Goal: Task Accomplishment & Management: Complete application form

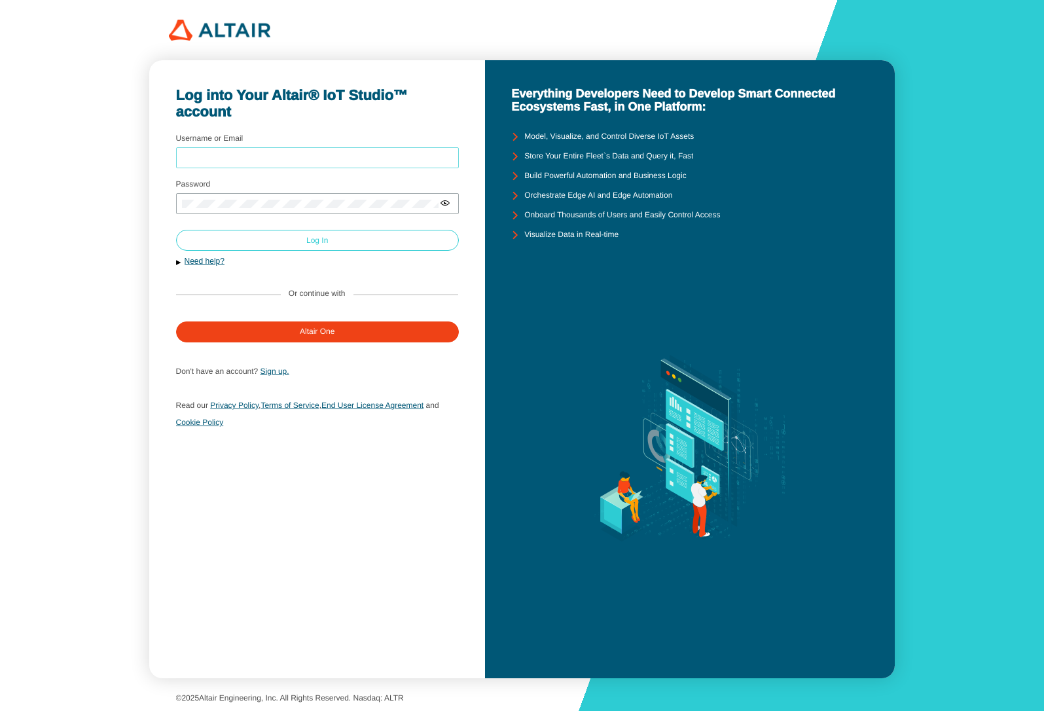
type input "mschoones"
click at [241, 240] on paper-button "Log In" at bounding box center [317, 240] width 283 height 21
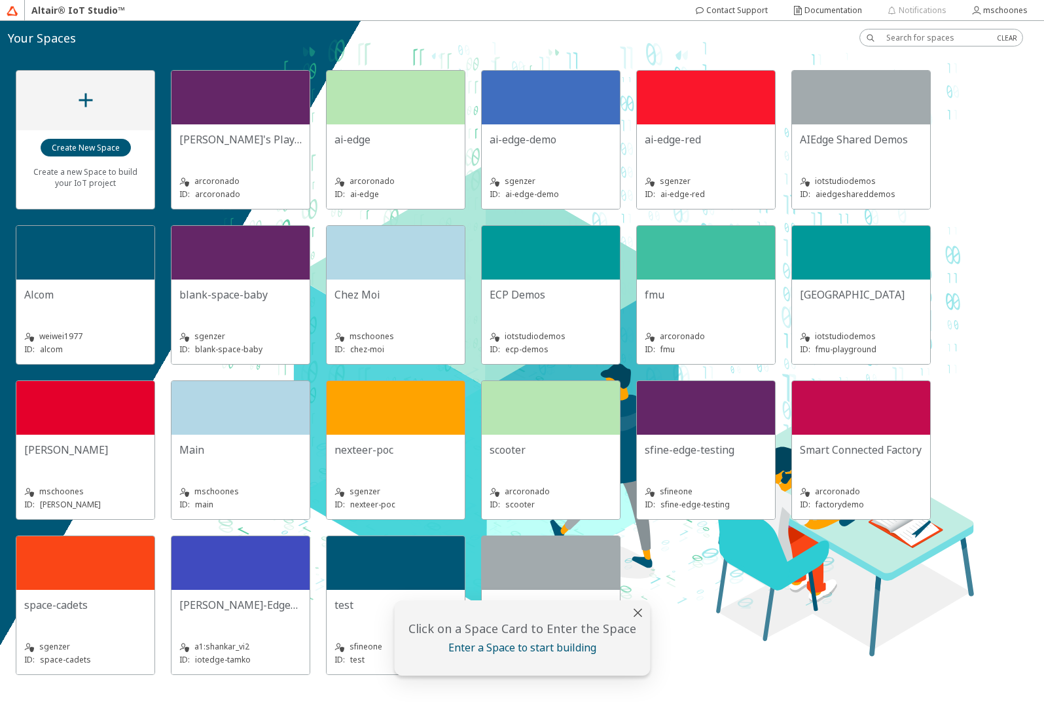
click at [356, 312] on div "Chez Moi" at bounding box center [396, 300] width 122 height 26
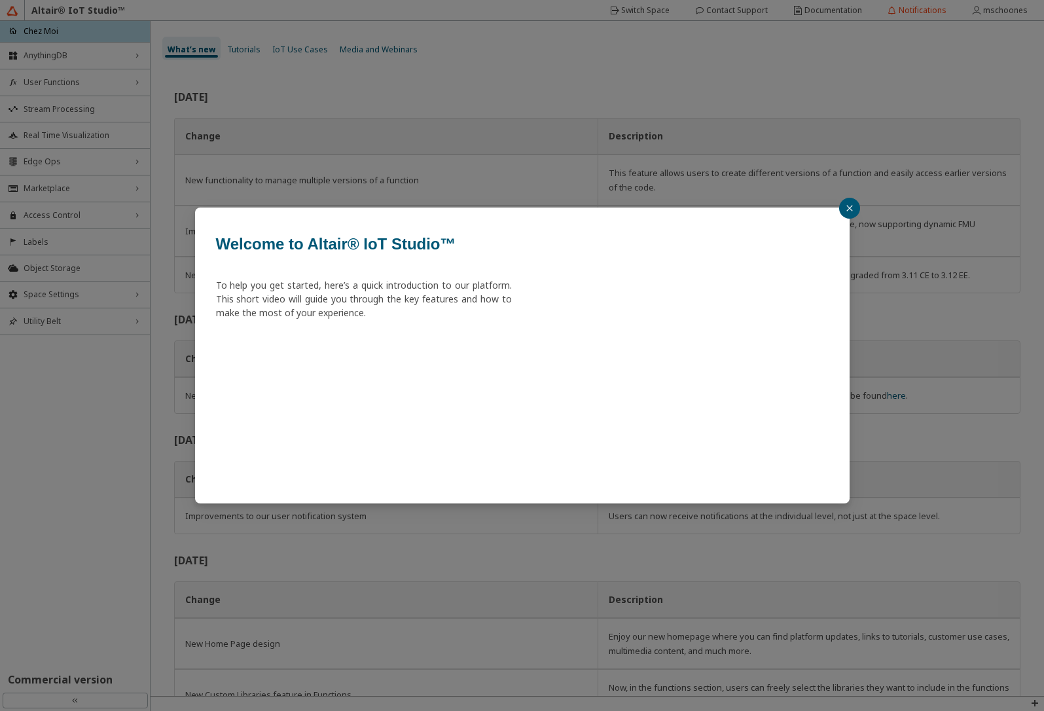
click at [41, 156] on div "Welcome to Altair® IoT Studio™ To help you get started, here’s a quick introduc…" at bounding box center [522, 355] width 1044 height 711
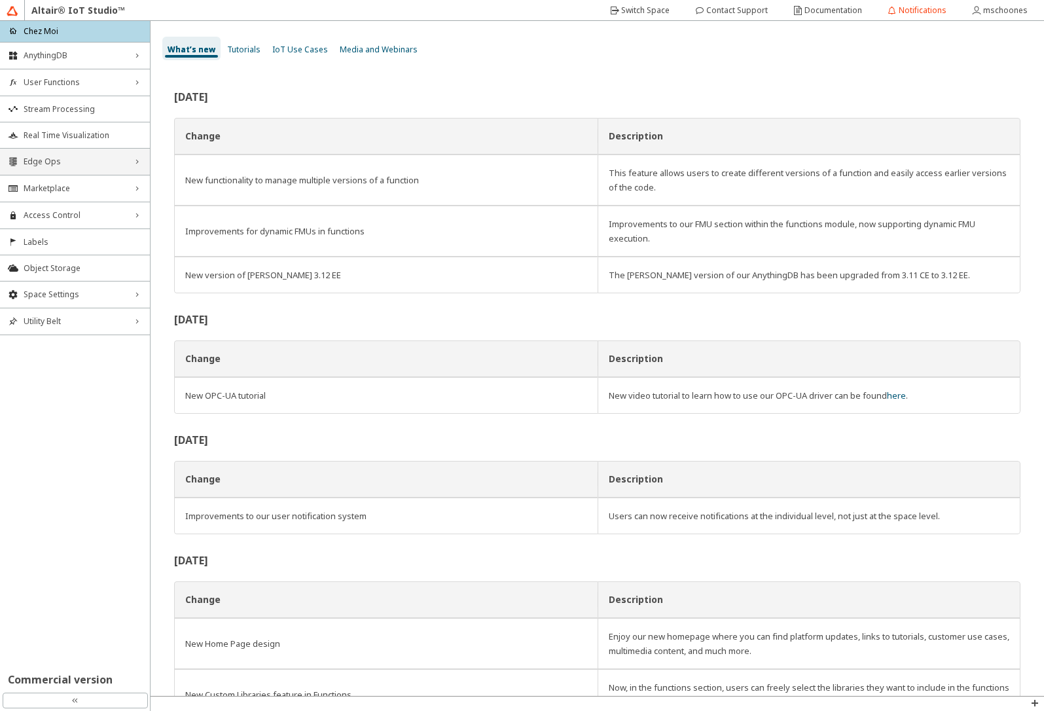
click at [45, 168] on div "Edge Ops right_chevron" at bounding box center [75, 162] width 150 height 26
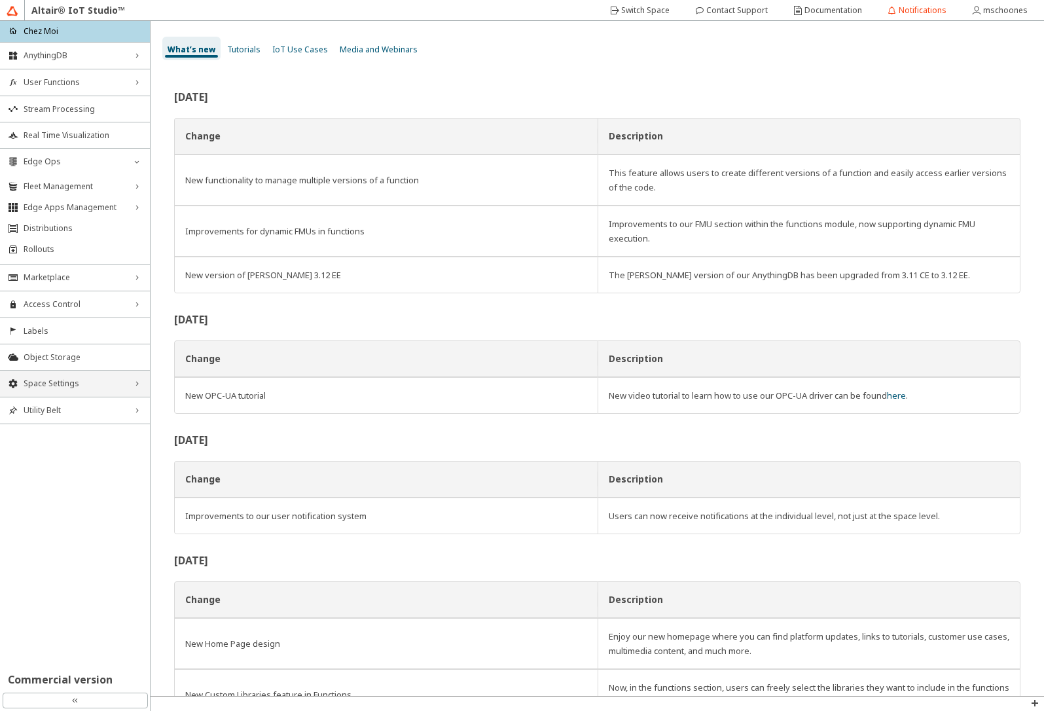
click at [76, 384] on span "Space Settings" at bounding box center [75, 383] width 103 height 10
click at [96, 452] on span "Variables Storage" at bounding box center [83, 450] width 119 height 10
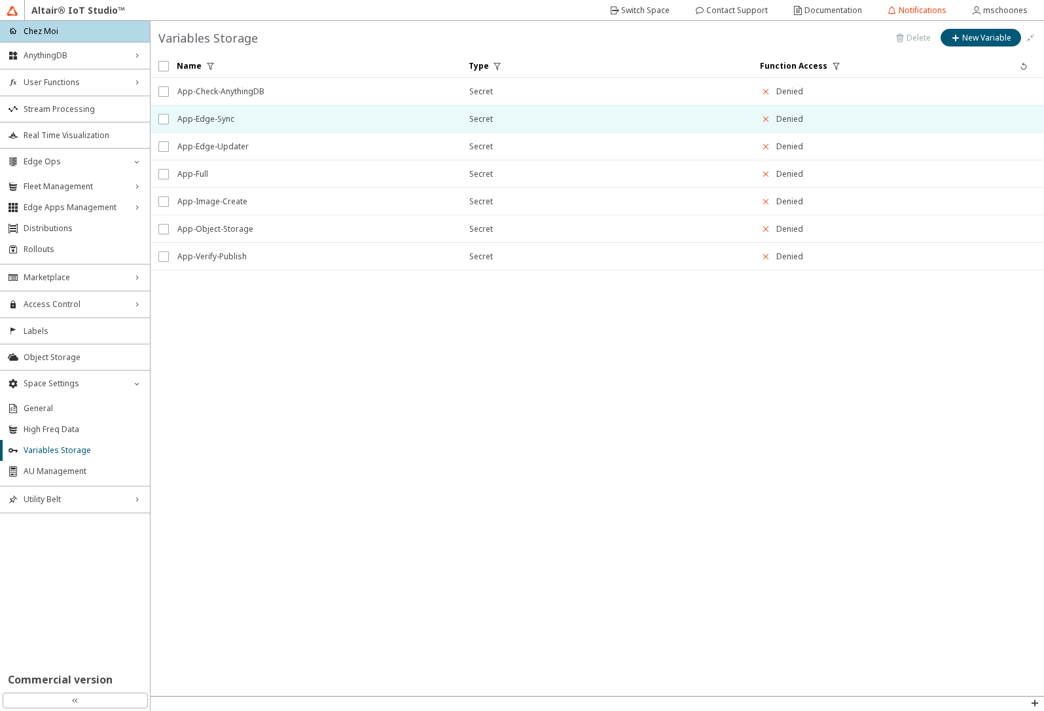
click at [260, 119] on span "App-Edge-Sync" at bounding box center [314, 119] width 275 height 24
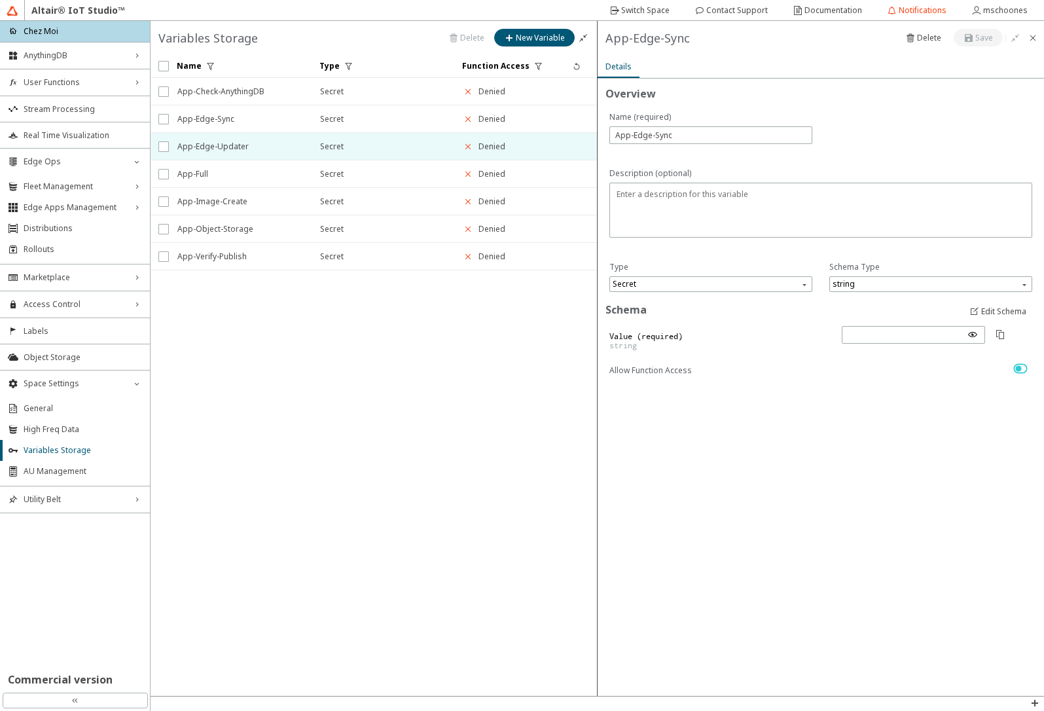
click at [244, 146] on span "App-Edge-Updater" at bounding box center [240, 147] width 126 height 24
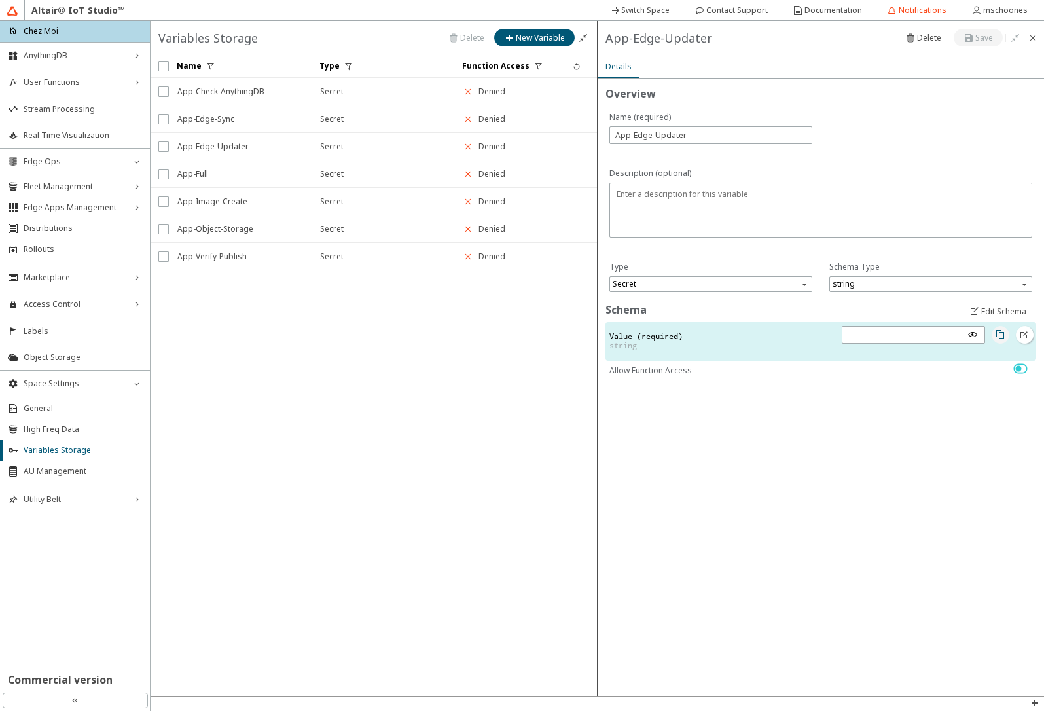
click at [1003, 338] on iron-icon at bounding box center [1000, 334] width 10 height 10
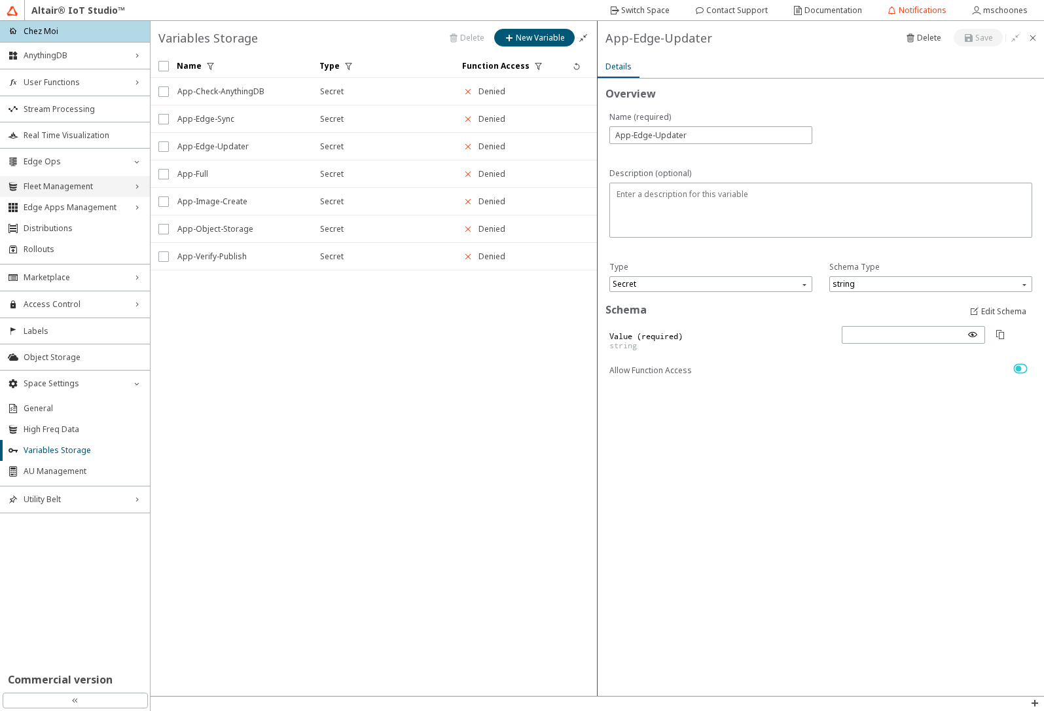
click at [81, 185] on span "Fleet Management" at bounding box center [75, 186] width 103 height 10
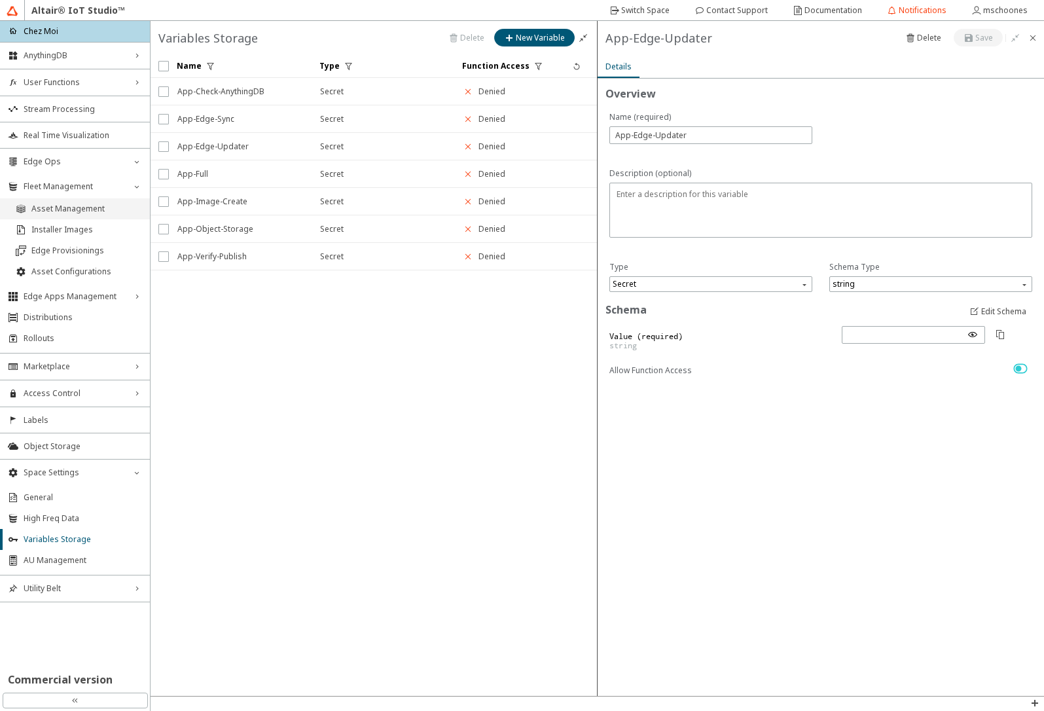
click at [72, 205] on span "Asset Management" at bounding box center [86, 209] width 111 height 10
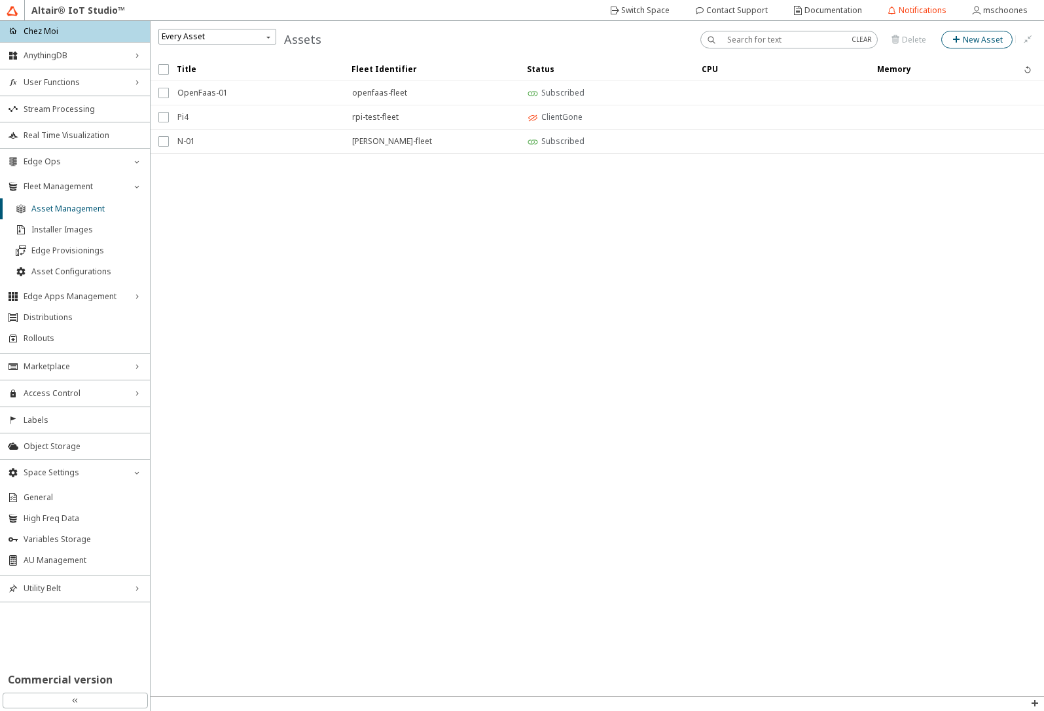
click at [0, 0] on slot "New Asset" at bounding box center [0, 0] width 0 height 0
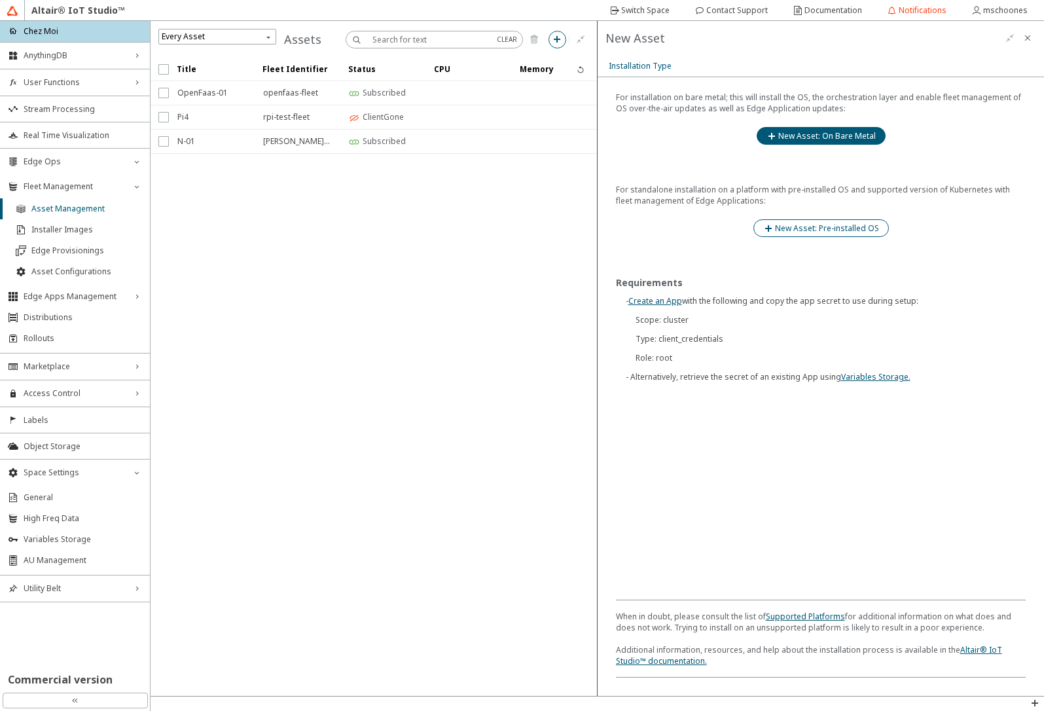
click at [0, 0] on slot "New Asset: Pre-installed OS" at bounding box center [0, 0] width 0 height 0
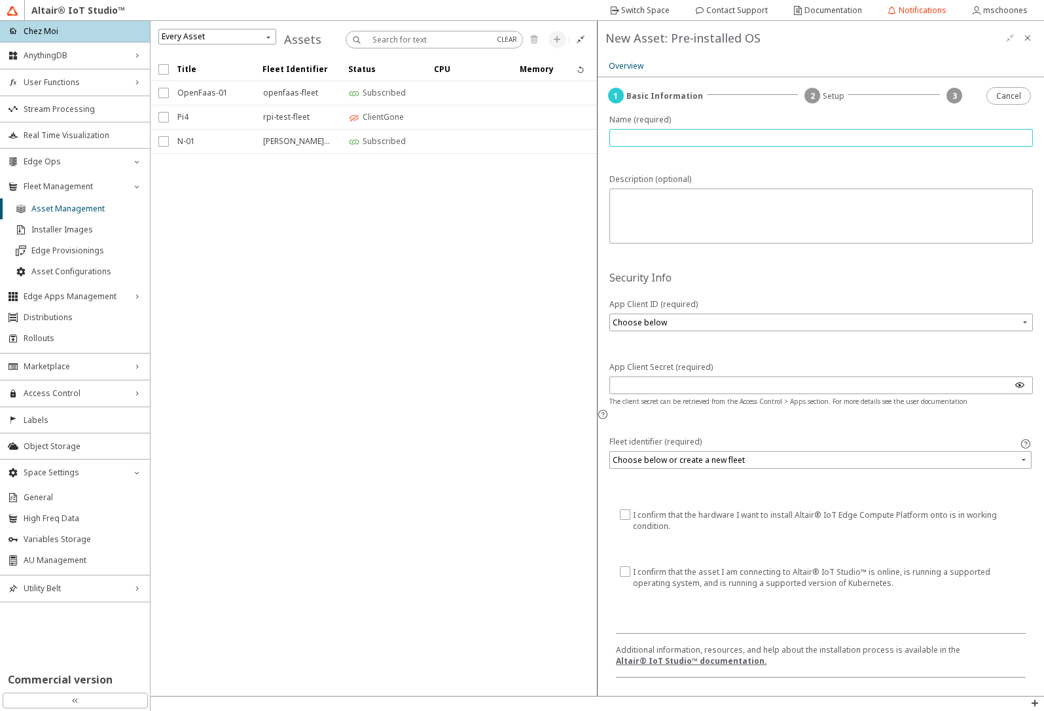
click at [648, 136] on input "text" at bounding box center [821, 137] width 413 height 11
type input "D-01"
click at [673, 329] on input "search" at bounding box center [823, 322] width 420 height 20
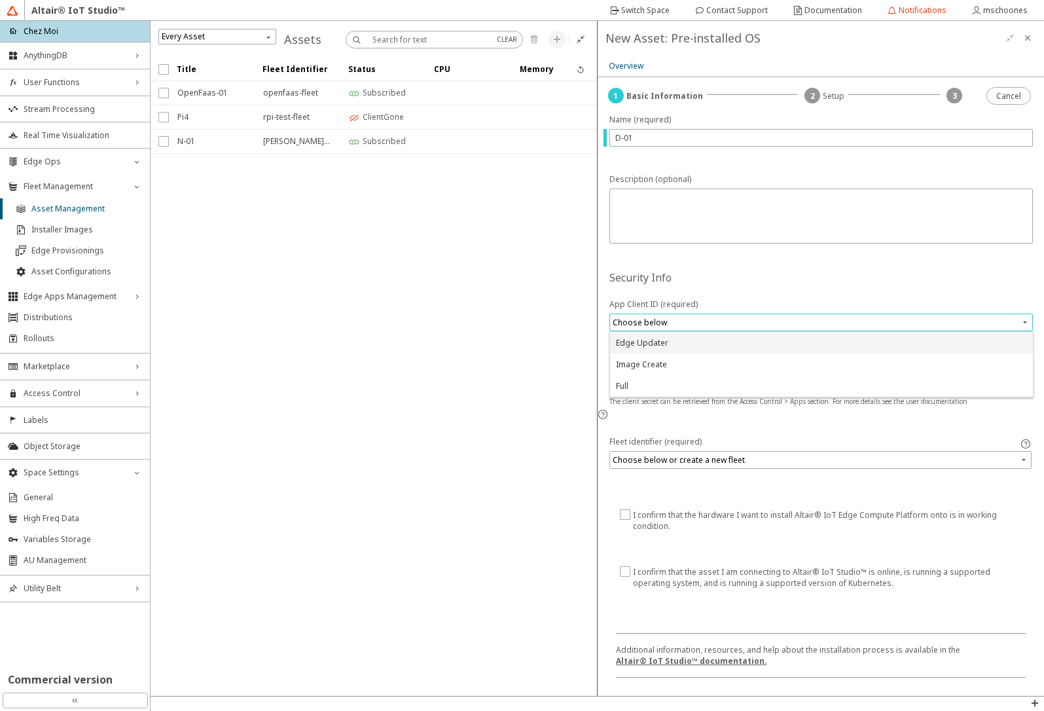
click at [638, 342] on div "Edge Updater" at bounding box center [642, 342] width 52 height 11
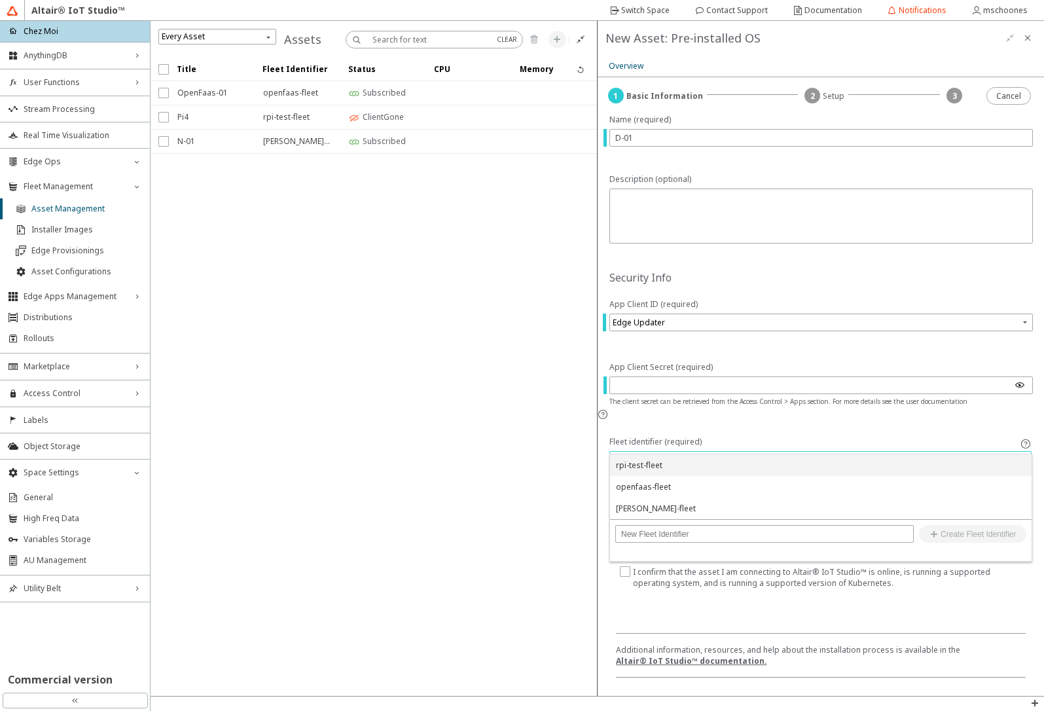
click at [653, 451] on input "search" at bounding box center [822, 460] width 419 height 20
click at [667, 536] on input "text" at bounding box center [764, 534] width 287 height 9
type input "test-fleet"
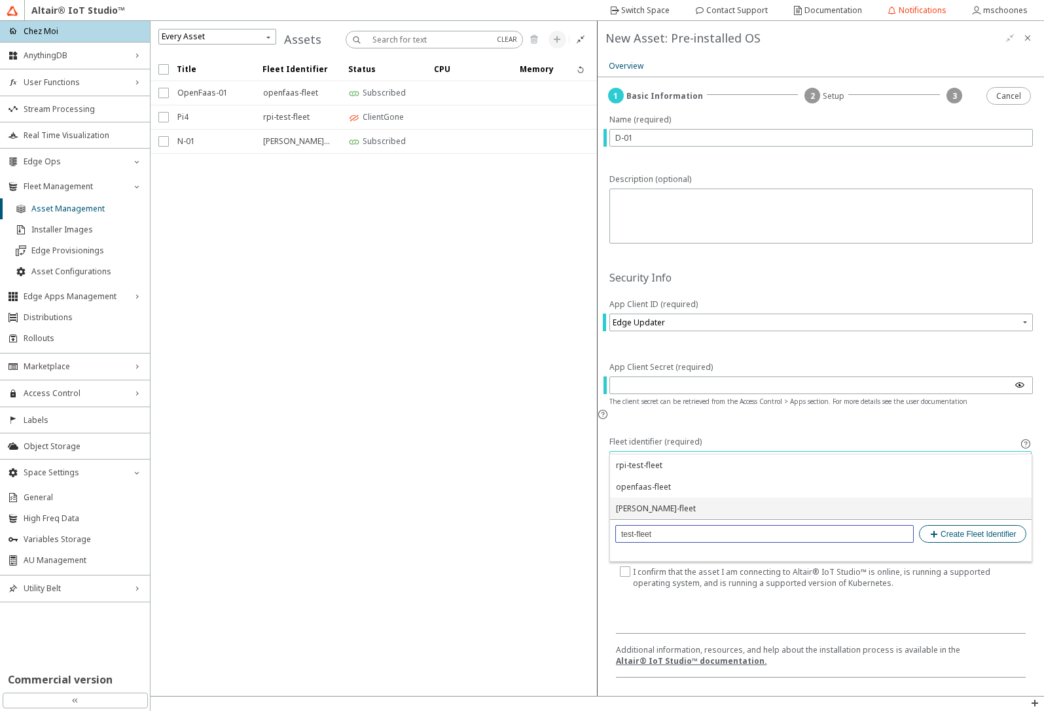
click at [0, 0] on slot "Create Fleet Identifier" at bounding box center [0, 0] width 0 height 0
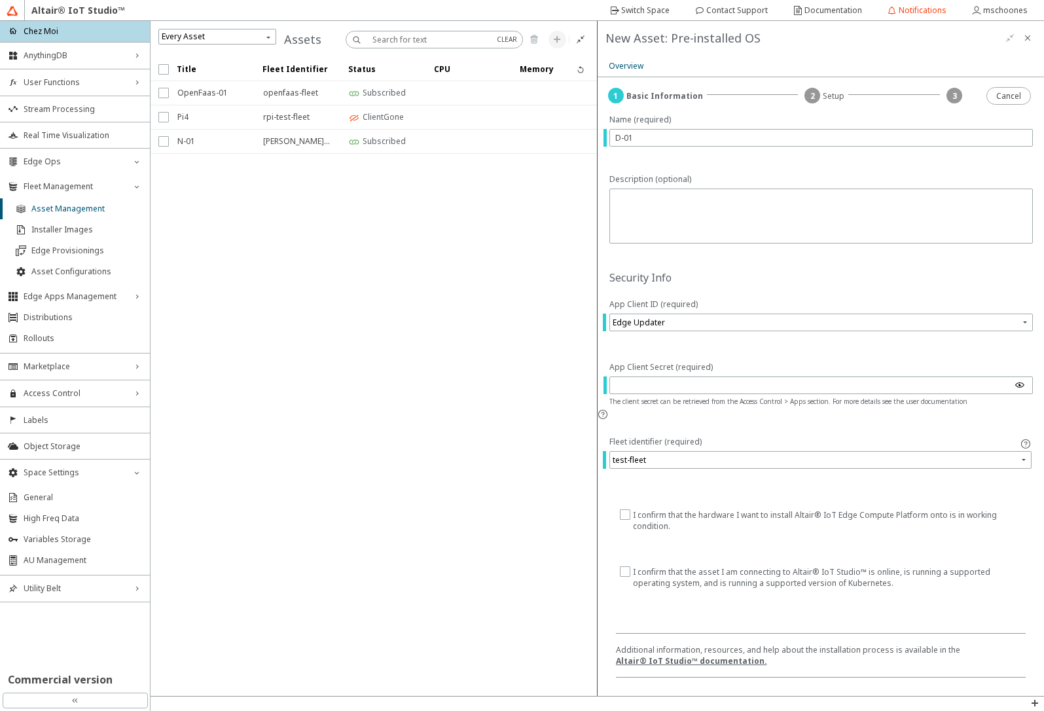
click at [621, 509] on input "checkbox" at bounding box center [624, 520] width 9 height 22
checkbox input "true"
click at [625, 566] on input "checkbox" at bounding box center [624, 577] width 9 height 22
checkbox input "true"
click at [0, 0] on slot "Next" at bounding box center [0, 0] width 0 height 0
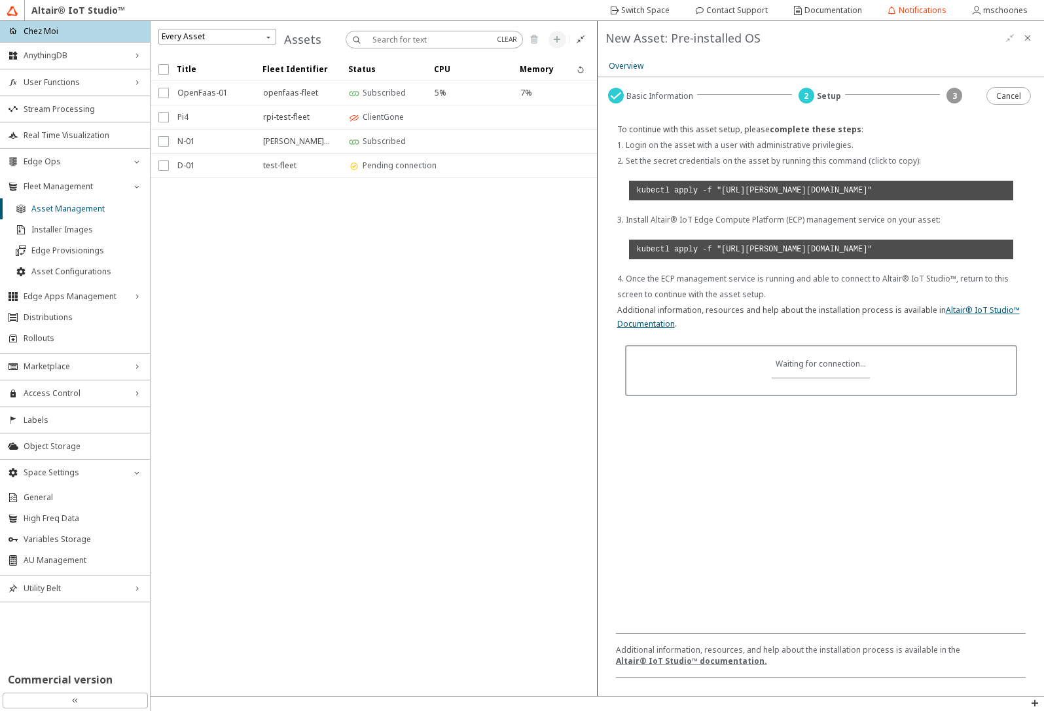
click at [748, 200] on code "kubectl apply -f "https://minio.swx.altairone.com/clusterconfigs/01K5GAW6AAVSRN…" at bounding box center [821, 191] width 385 height 20
click at [758, 259] on code "kubectl apply -f "https://minio.swx.altairone.com/clusterconfigs/01K5GAW6AAVSRN…" at bounding box center [821, 250] width 385 height 20
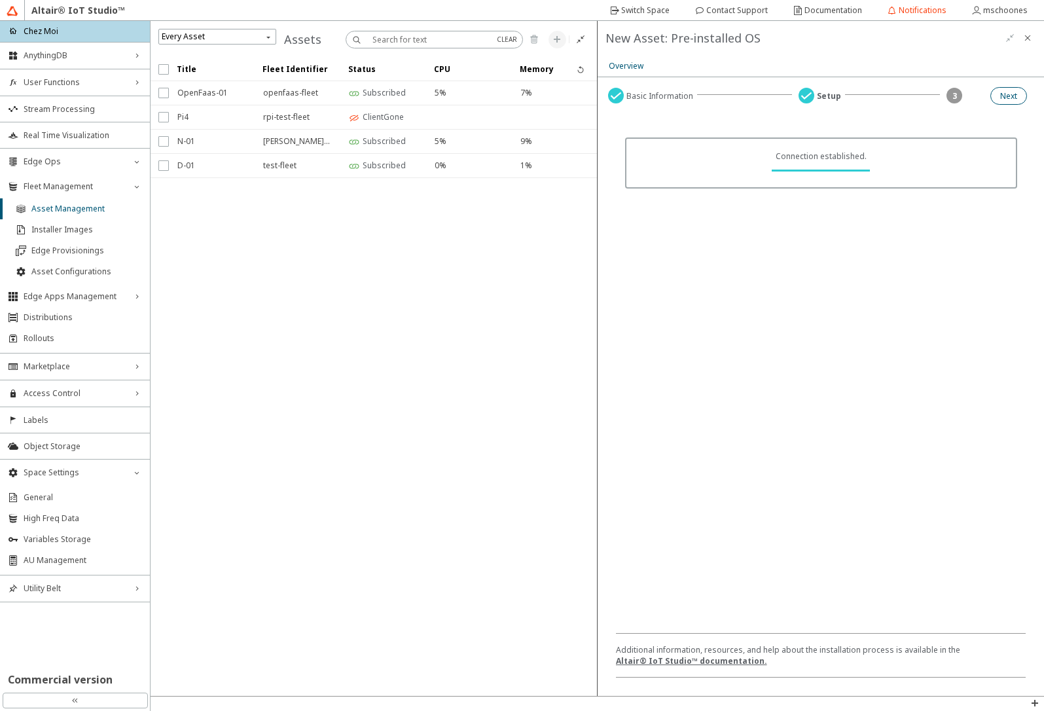
click at [0, 0] on slot "Next" at bounding box center [0, 0] width 0 height 0
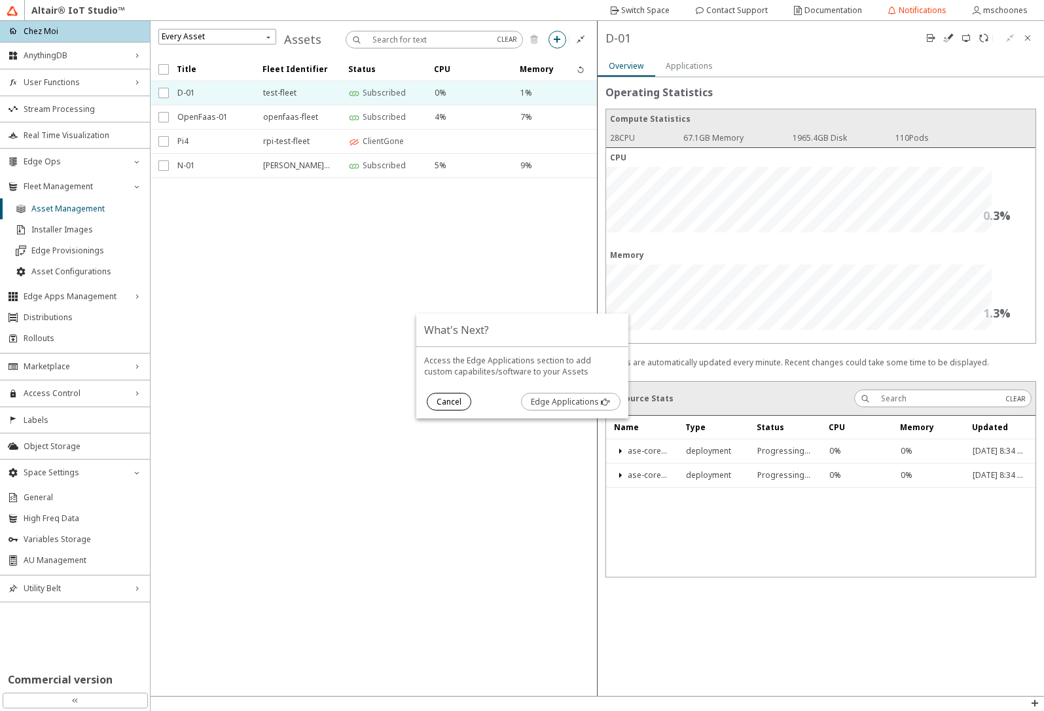
click at [0, 0] on slot "Cancel" at bounding box center [0, 0] width 0 height 0
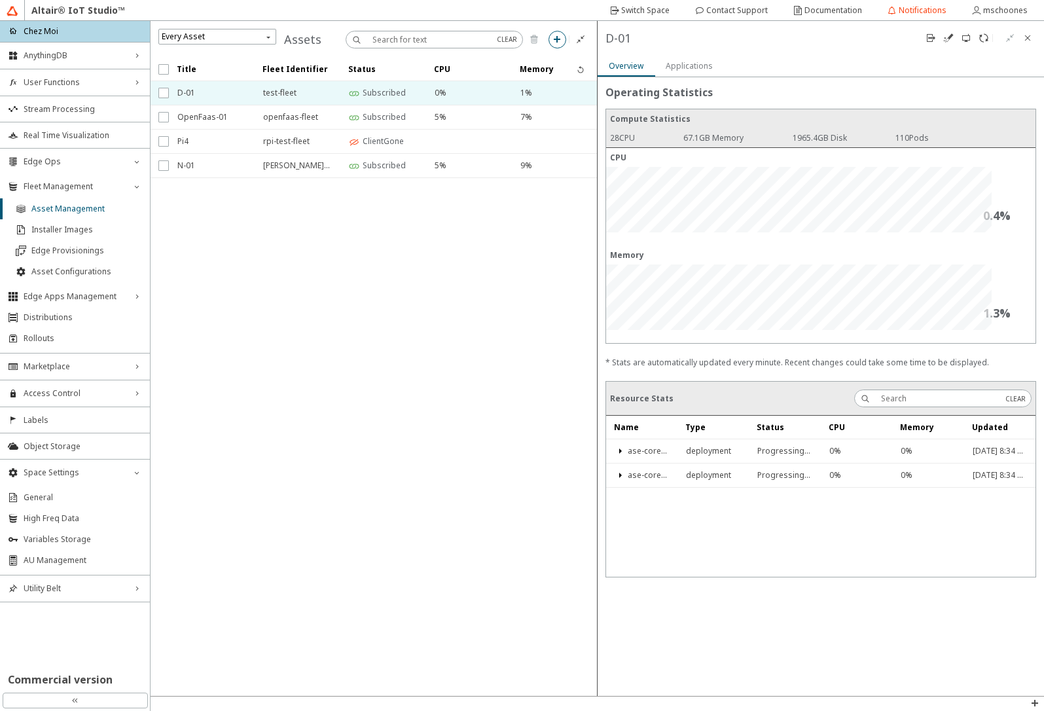
click at [691, 58] on div "Applications" at bounding box center [689, 65] width 47 height 22
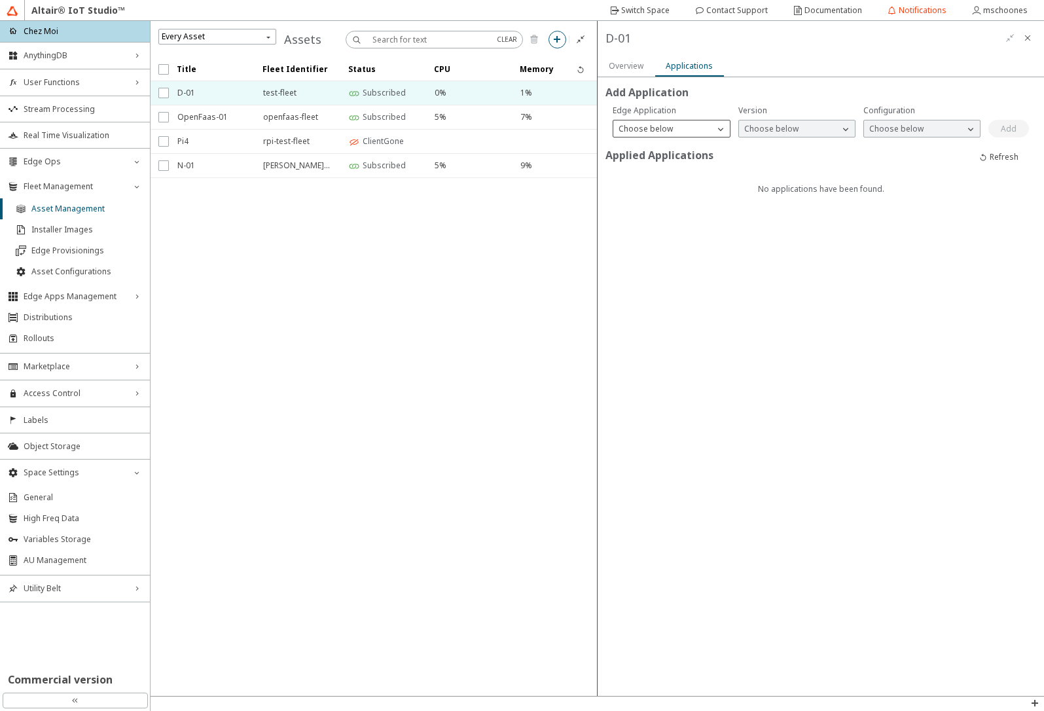
click at [658, 125] on p "Choose below" at bounding box center [646, 128] width 65 height 11
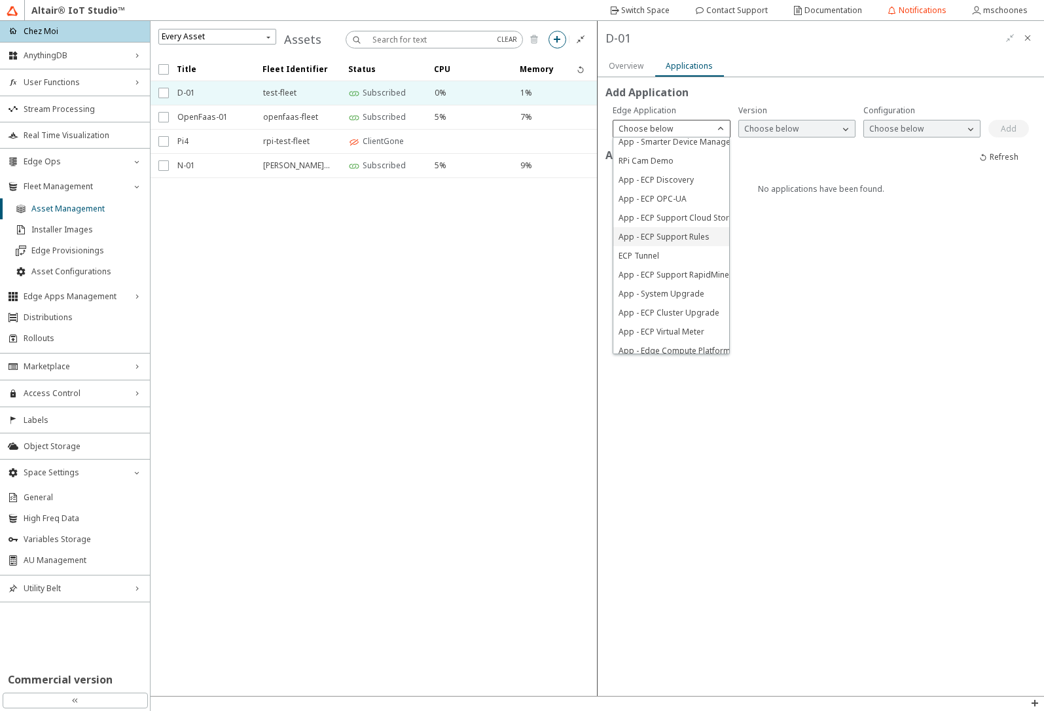
scroll to position [155, 0]
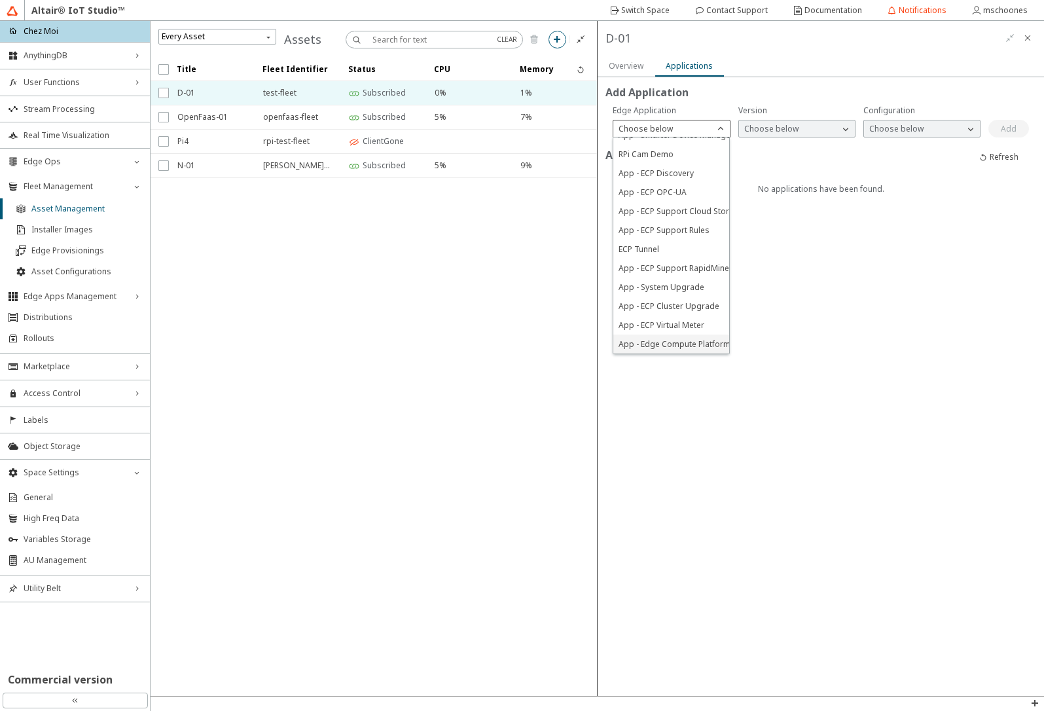
click at [662, 339] on span "App - Edge Compute Platform" at bounding box center [675, 344] width 112 height 11
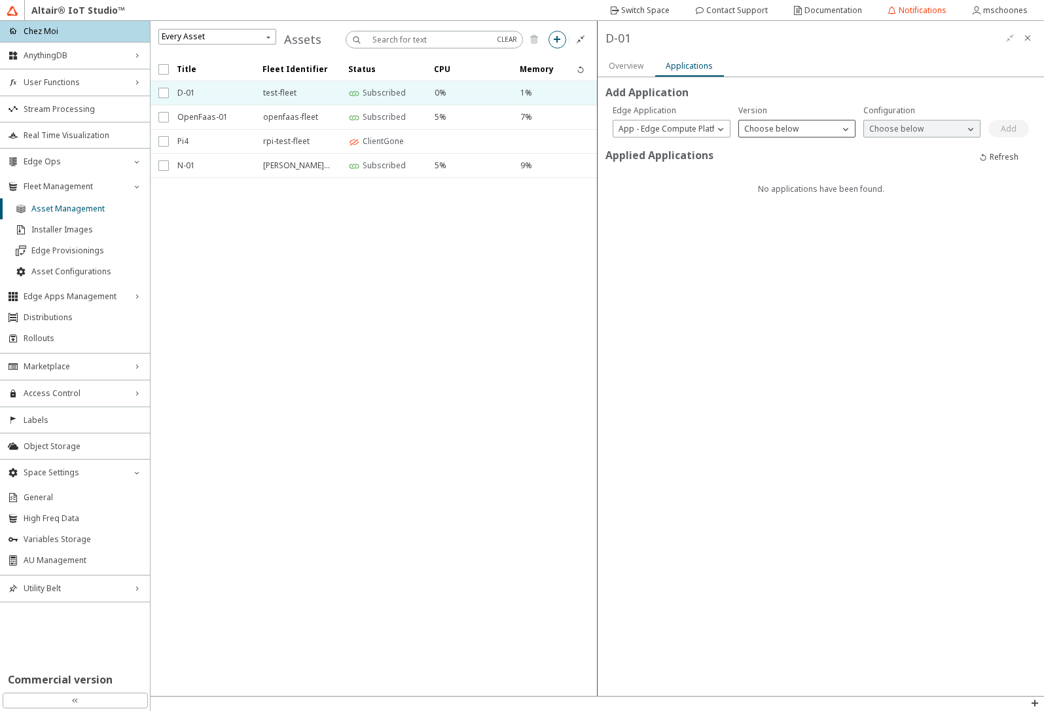
click at [806, 131] on div "Choose below" at bounding box center [789, 128] width 100 height 13
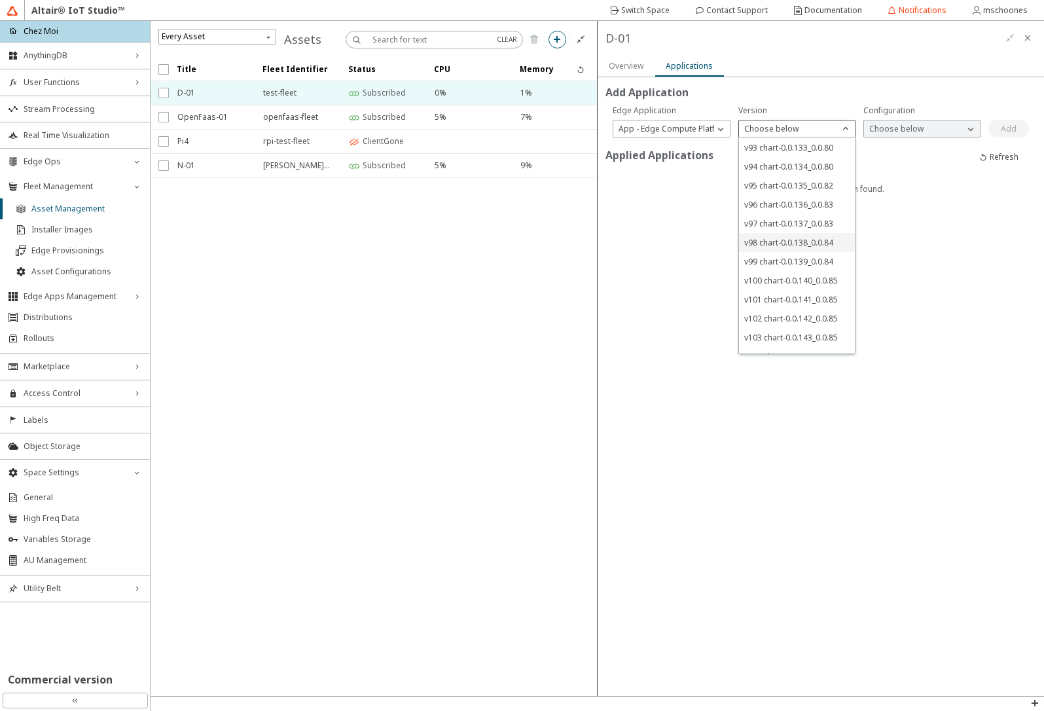
scroll to position [733, 0]
click at [767, 342] on span "v110 chart-0.0.150_0.0.87" at bounding box center [791, 344] width 94 height 11
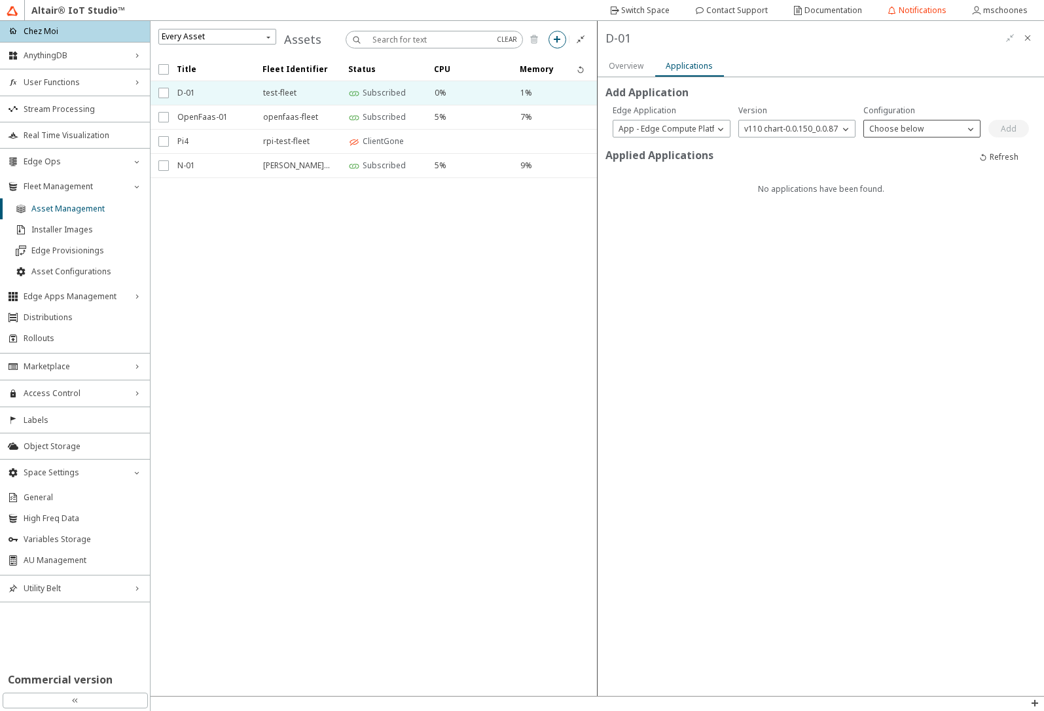
click at [914, 131] on p "Choose below" at bounding box center [896, 128] width 65 height 11
click at [900, 147] on span "auto-sync" at bounding box center [888, 146] width 37 height 11
click at [0, 0] on slot "Add" at bounding box center [0, 0] width 0 height 0
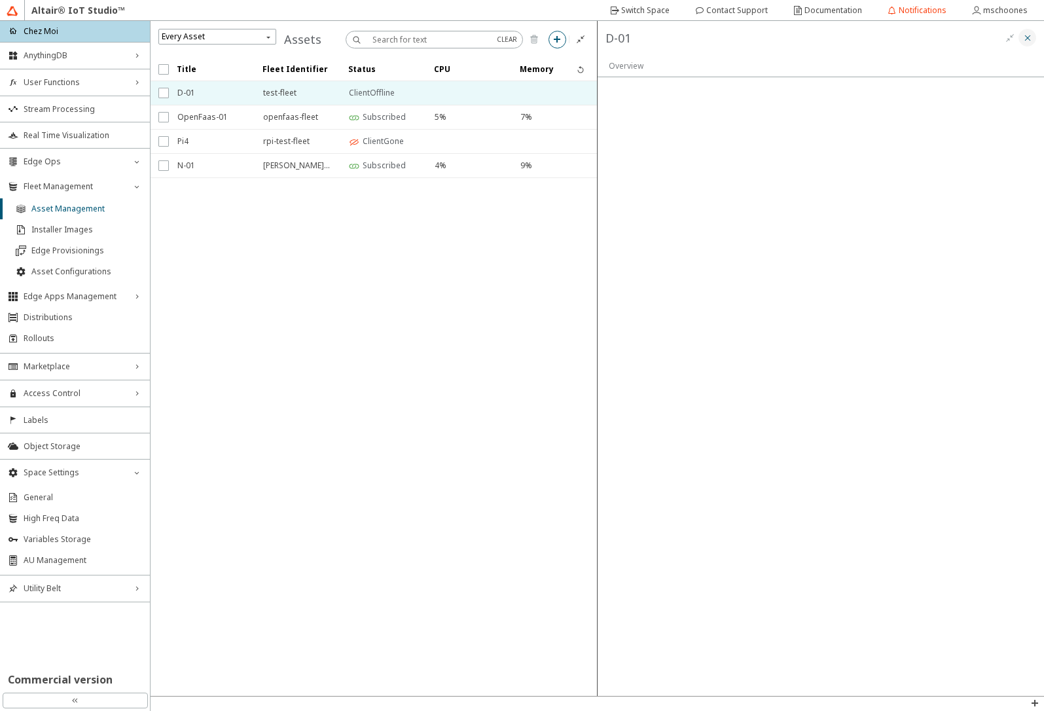
click at [1025, 41] on iron-icon at bounding box center [1028, 38] width 10 height 10
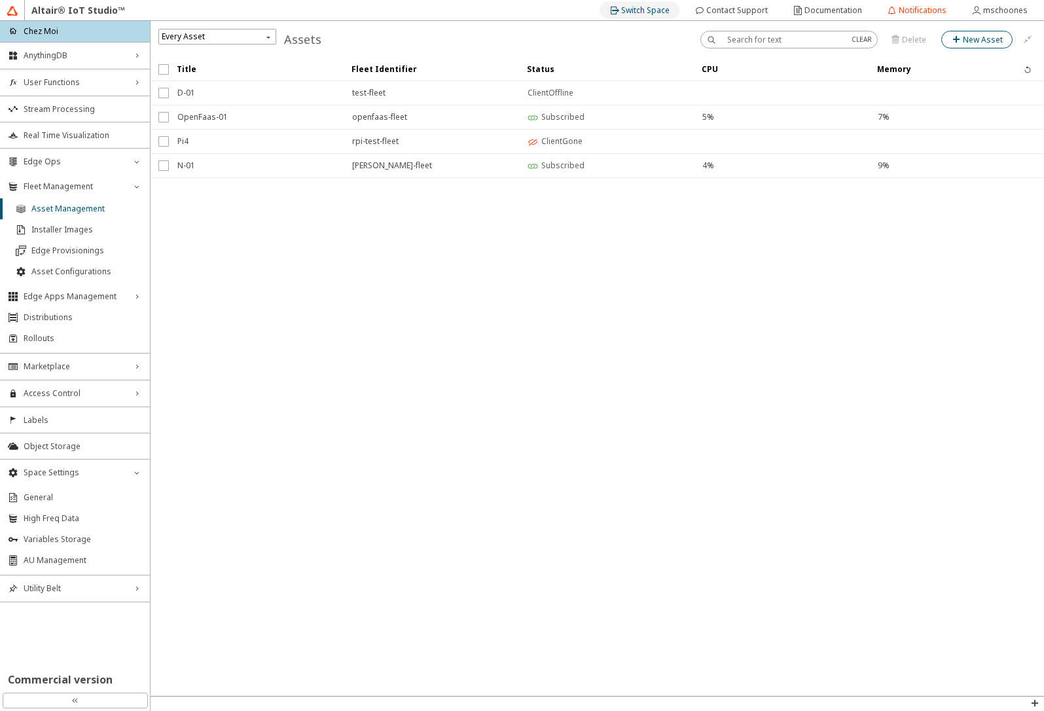
click at [657, 20] on div "Switch Space" at bounding box center [645, 10] width 48 height 21
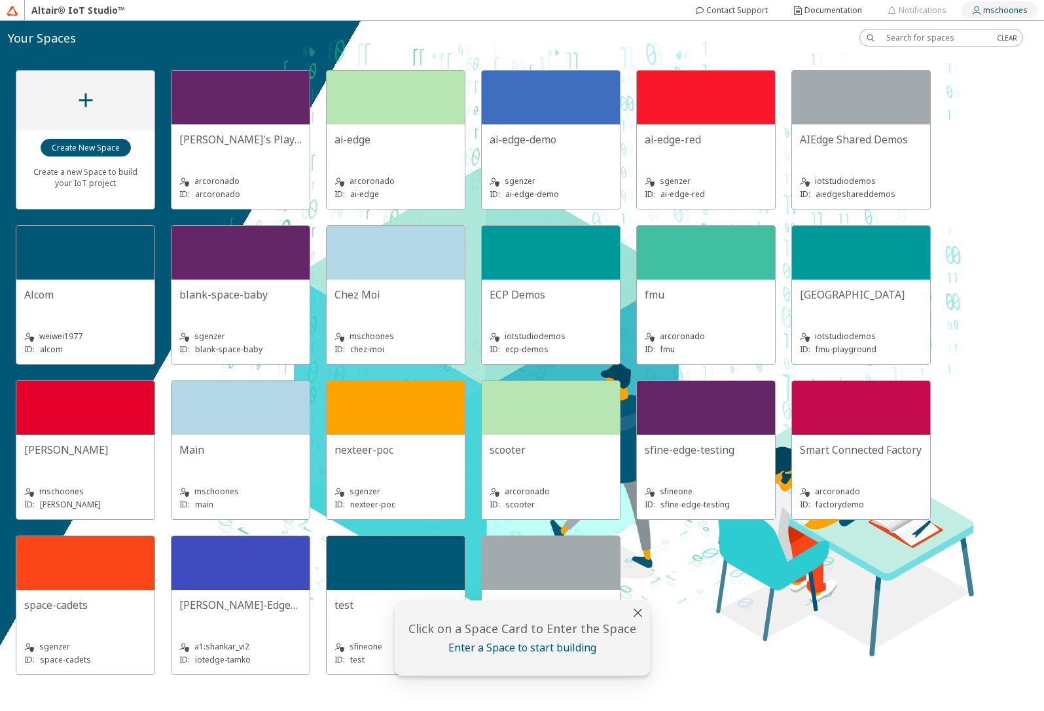
click at [994, 16] on div "mschoones" at bounding box center [1005, 10] width 45 height 21
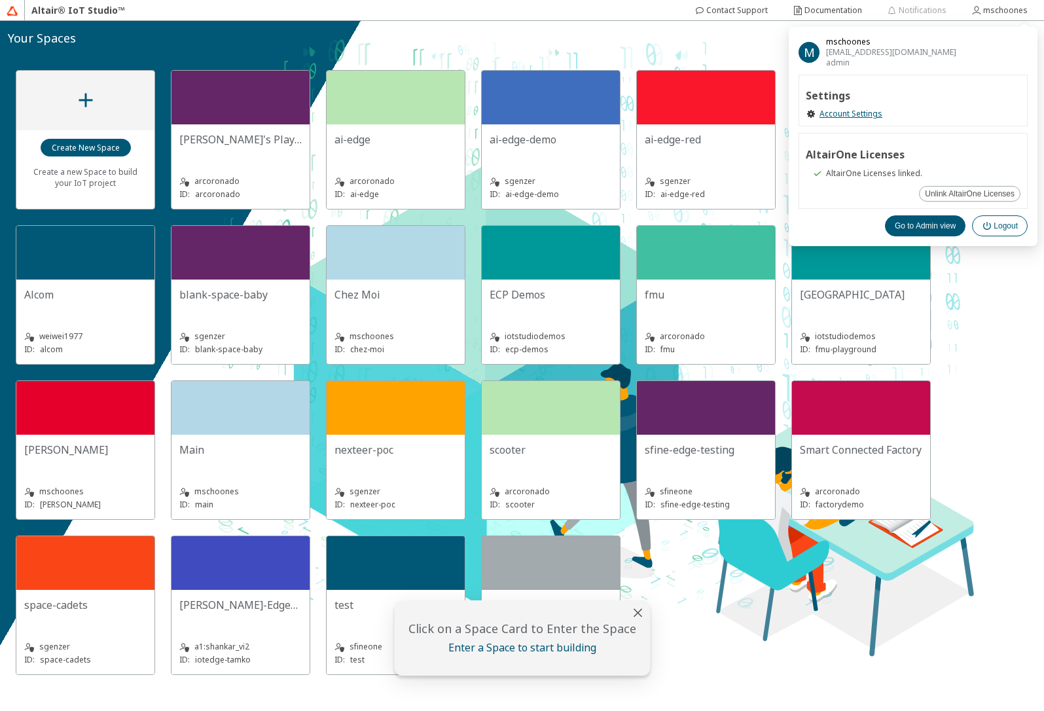
click at [0, 0] on slot "Logout" at bounding box center [0, 0] width 0 height 0
